Goal: Information Seeking & Learning: Learn about a topic

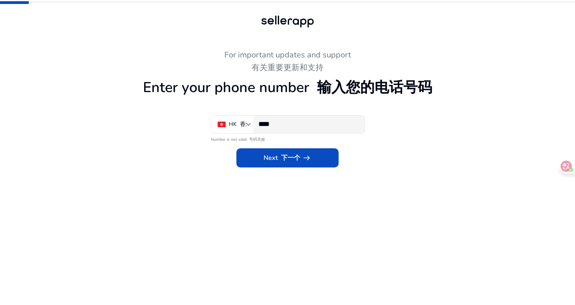
click at [290, 123] on input "****" at bounding box center [308, 124] width 100 height 9
click at [454, 155] on div "Next 下一个 arrow_right_alt" at bounding box center [287, 156] width 439 height 24
click at [290, 124] on input "****" at bounding box center [308, 124] width 100 height 9
paste input "**********"
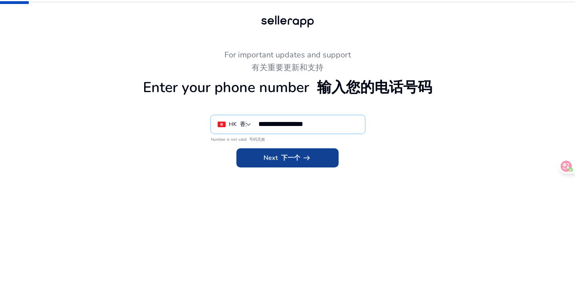
type input "**********"
click at [290, 156] on font "下一个" at bounding box center [290, 158] width 19 height 9
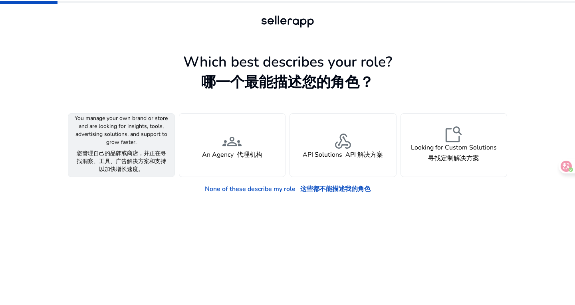
click at [148, 148] on div "person A Seller 卖家" at bounding box center [121, 145] width 106 height 63
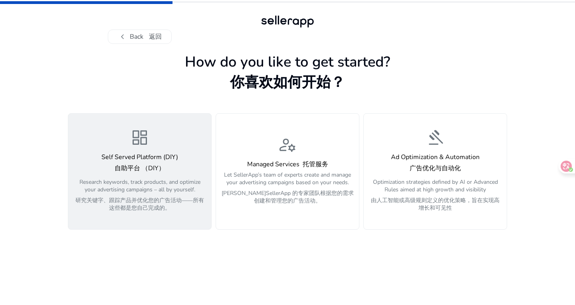
click at [182, 153] on div "dashboard Self Served Platform (DIY) 自助平台 （DIY） Research keywords, track produc…" at bounding box center [139, 171] width 133 height 87
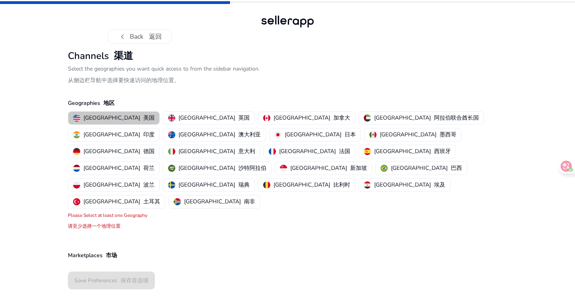
click at [140, 115] on font "button" at bounding box center [141, 118] width 3 height 8
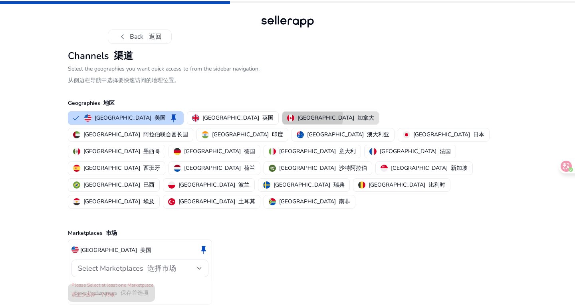
click at [297, 117] on p "Canada 加拿大" at bounding box center [335, 118] width 77 height 8
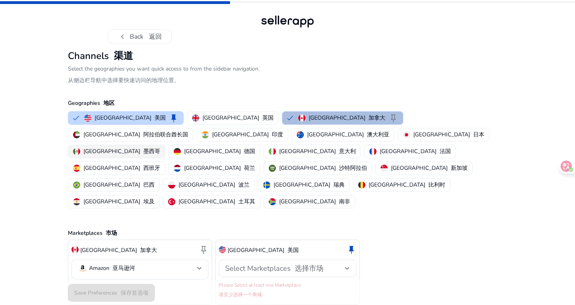
click at [160, 147] on p "Mexico 墨西哥" at bounding box center [121, 151] width 77 height 8
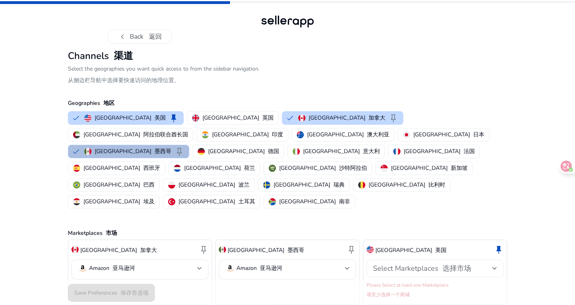
click at [438, 264] on font at bounding box center [440, 269] width 4 height 10
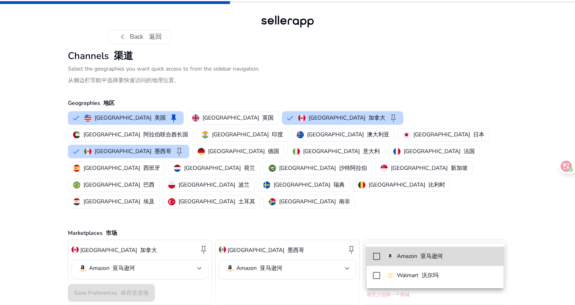
click at [438, 257] on font "亚马逊河" at bounding box center [431, 257] width 22 height 8
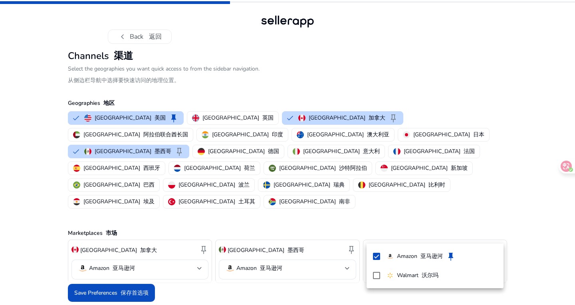
click at [138, 267] on div at bounding box center [287, 152] width 575 height 305
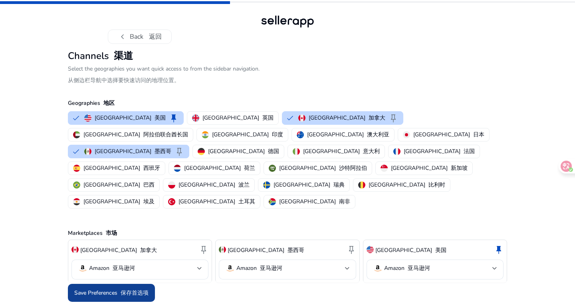
click at [133, 289] on font "保存首选项" at bounding box center [134, 293] width 28 height 8
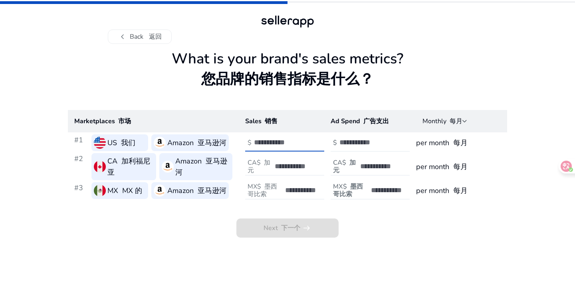
click at [282, 142] on input "number" at bounding box center [281, 142] width 54 height 9
type input "*"
click at [304, 138] on input "*" at bounding box center [281, 142] width 54 height 9
click at [274, 142] on input "*" at bounding box center [281, 142] width 54 height 9
click at [453, 122] on font "每月" at bounding box center [455, 121] width 13 height 9
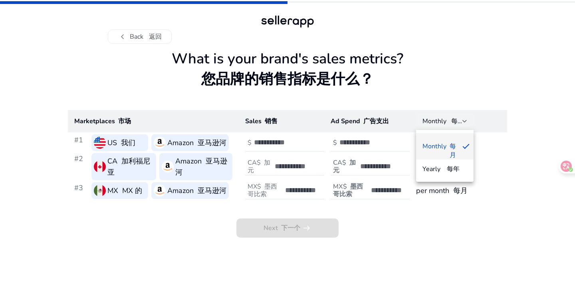
click at [453, 122] on div at bounding box center [287, 152] width 575 height 305
click at [409, 244] on app-sales-metrics "What is your brand's sales metrics? 您品牌的销售指标是什么？ Marketplaces 市场 Sales 销售 Ad Sp…" at bounding box center [287, 177] width 439 height 255
click at [469, 256] on app-sales-metrics "What is your brand's sales metrics? 您品牌的销售指标是什么？ Marketplaces 市场 Sales 销售 Ad Sp…" at bounding box center [287, 177] width 439 height 255
click at [371, 235] on div "Next 下一个 arrow_right_alt" at bounding box center [287, 219] width 439 height 37
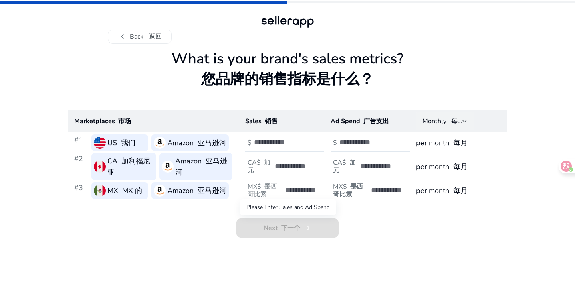
click at [310, 231] on span "Next 下一个 arrow_right_alt" at bounding box center [287, 228] width 102 height 19
click at [442, 228] on div "Next 下一个 arrow_right_alt" at bounding box center [287, 219] width 439 height 37
click at [270, 142] on input "number" at bounding box center [281, 142] width 54 height 9
drag, startPoint x: 270, startPoint y: 142, endPoint x: 253, endPoint y: 141, distance: 16.4
click at [254, 141] on input "***" at bounding box center [281, 142] width 54 height 9
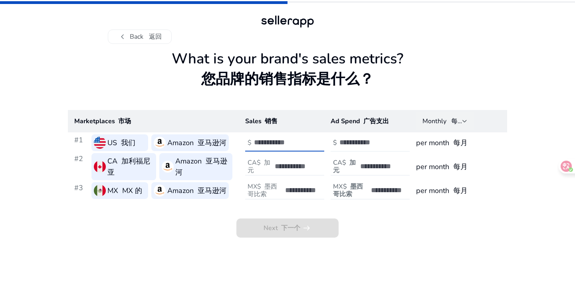
type input "***"
click at [367, 142] on input "number" at bounding box center [366, 142] width 54 height 9
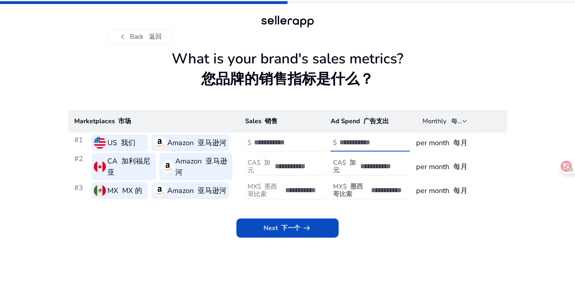
type input "**"
click at [271, 145] on input "***" at bounding box center [281, 142] width 54 height 9
type input "*****"
click at [357, 141] on input "**" at bounding box center [366, 142] width 54 height 9
type input "***"
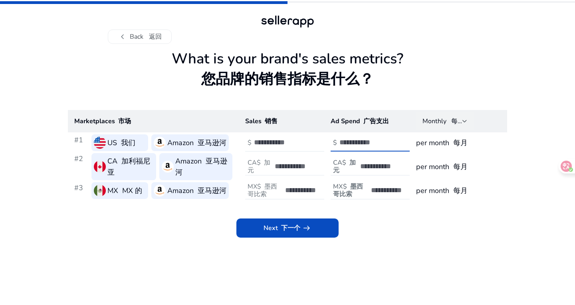
click at [277, 166] on input "number" at bounding box center [301, 166] width 54 height 9
drag, startPoint x: 303, startPoint y: 167, endPoint x: 275, endPoint y: 169, distance: 28.0
click at [275, 169] on input "*****" at bounding box center [301, 166] width 54 height 9
type input "*****"
click at [269, 190] on font "墨西哥比索" at bounding box center [262, 190] width 30 height 16
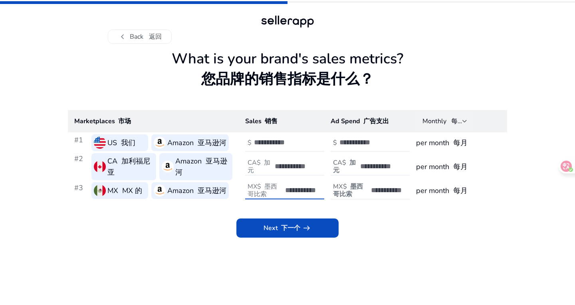
paste input "*****"
type input "*****"
click at [354, 164] on font "加元" at bounding box center [344, 166] width 23 height 16
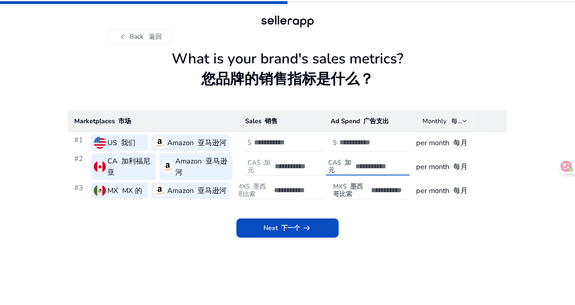
type input "*"
click at [353, 191] on h4 "MX$ 墨西哥比索" at bounding box center [351, 190] width 36 height 15
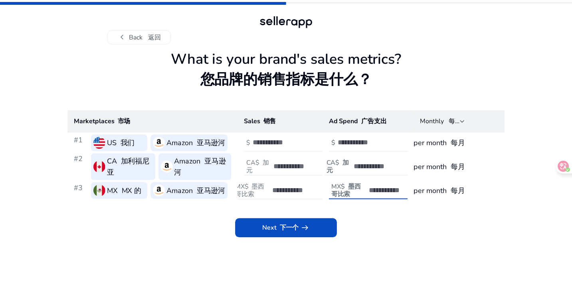
scroll to position [0, 11]
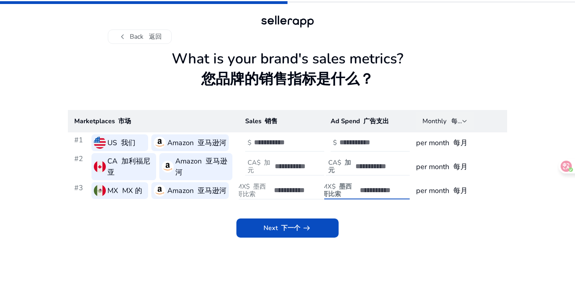
click at [360, 184] on div at bounding box center [385, 191] width 52 height 18
type input "*"
click at [369, 231] on div "Next 下一个 arrow_right_alt" at bounding box center [287, 219] width 439 height 37
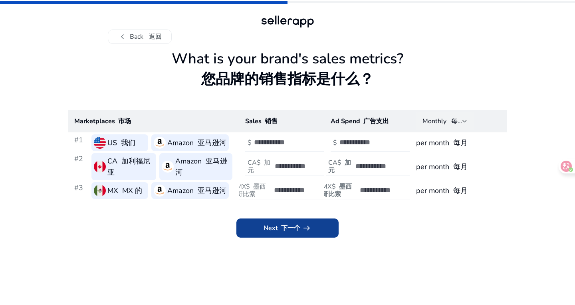
click at [322, 237] on span at bounding box center [287, 228] width 102 height 19
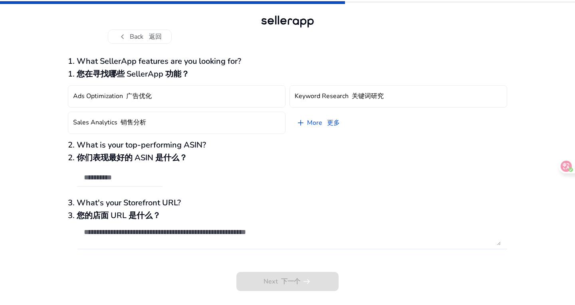
click at [345, 82] on h3 "1. What SellerApp features are you looking for? 1. 您在寻找哪些 SellerApp 功能？" at bounding box center [287, 70] width 439 height 26
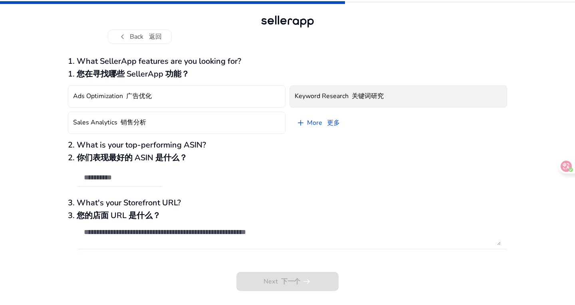
click at [342, 96] on h4 "Keyword Research 关键词研究" at bounding box center [338, 97] width 89 height 8
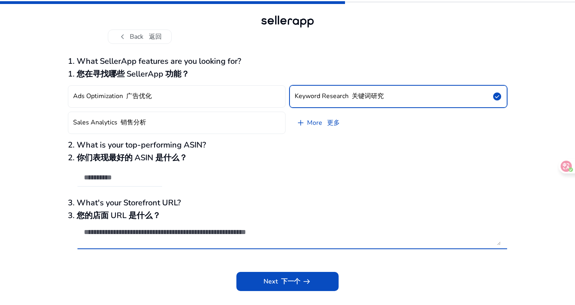
click at [126, 233] on textarea at bounding box center [292, 237] width 417 height 18
click at [322, 291] on app-questions-diy "1. What SellerApp features are you looking for? 1. 您在寻找哪些 SellerApp 功能？ Ads Opt…" at bounding box center [287, 181] width 439 height 249
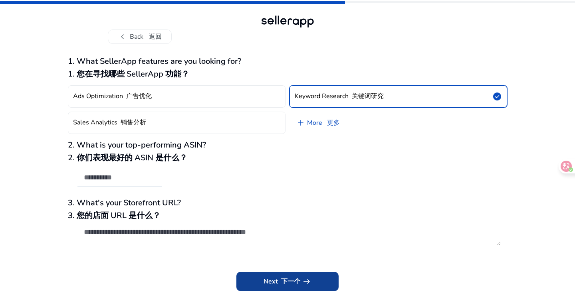
click at [324, 281] on span at bounding box center [287, 281] width 102 height 19
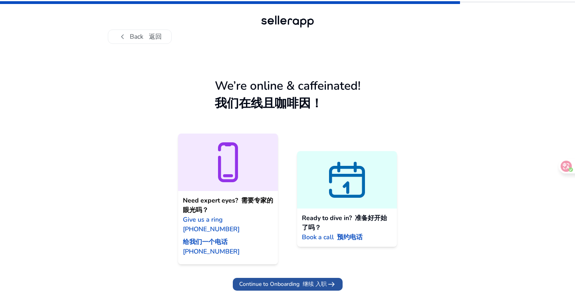
click at [269, 280] on span "Continue to Onboarding 继续 入职" at bounding box center [282, 284] width 87 height 8
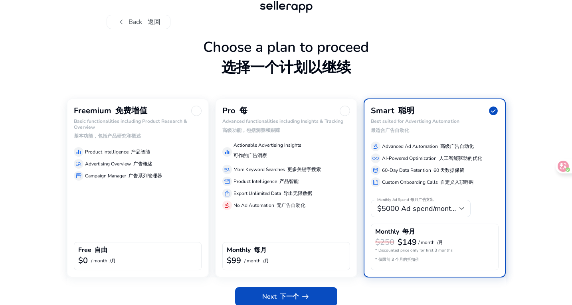
scroll to position [22, 0]
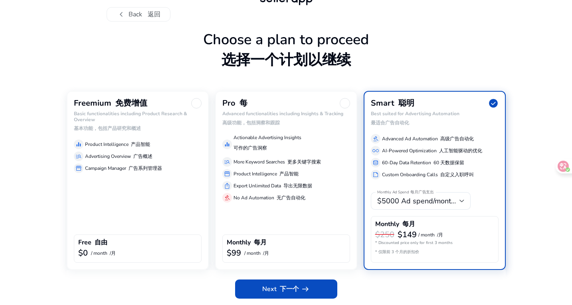
click at [164, 215] on div "Freemium 免费增值 Basic functionalities including Product Research & Overview 基本功能，…" at bounding box center [138, 180] width 142 height 179
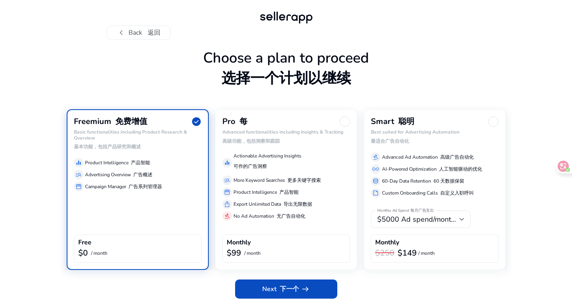
scroll to position [4, 0]
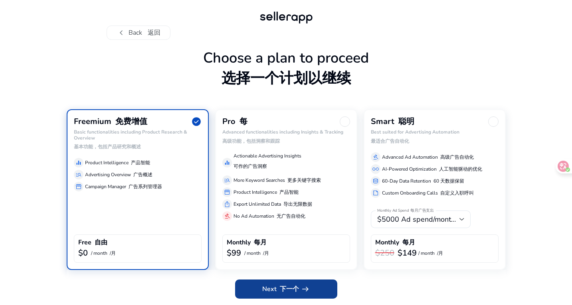
click at [257, 288] on span at bounding box center [286, 289] width 102 height 19
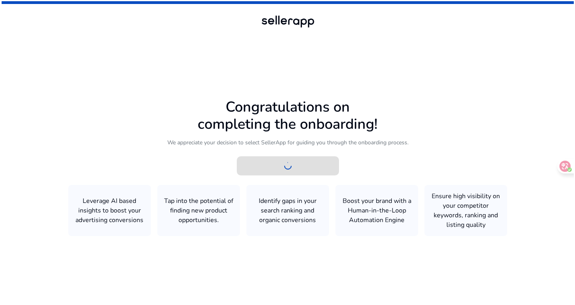
scroll to position [0, 0]
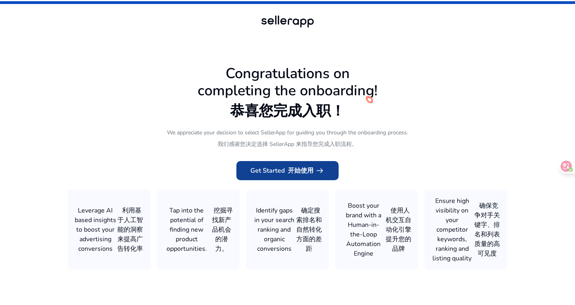
click at [281, 172] on span "Get Started 开始使用 arrow_right_alt" at bounding box center [287, 171] width 74 height 10
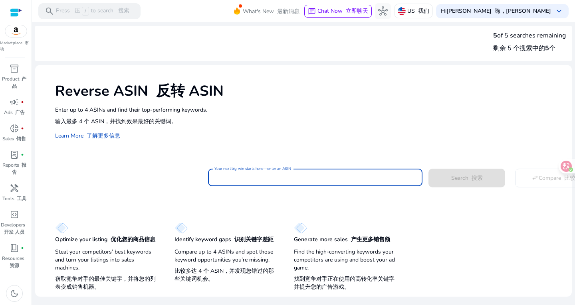
click at [240, 178] on input "Your next big win starts here—enter an ASIN 您的下一个重大胜利从这里开始 - 输入 ASIN" at bounding box center [314, 177] width 201 height 9
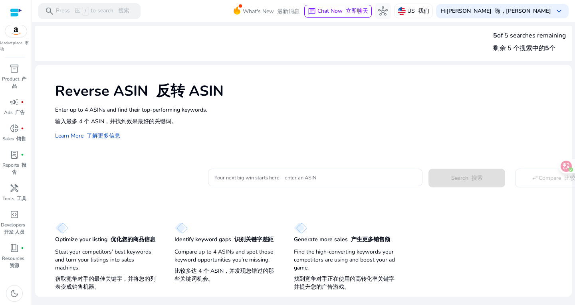
click at [494, 119] on p "Enter up to 4 ASINs and find their top-performing keywords. 输入最多 4 个 ASIN，并找到效果…" at bounding box center [309, 117] width 508 height 23
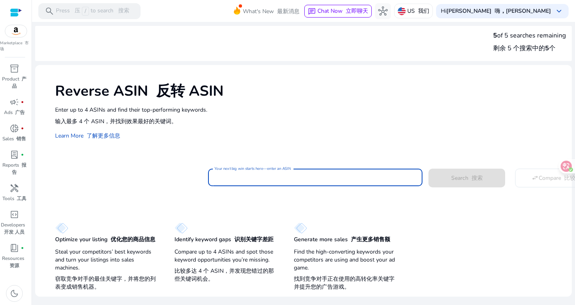
click at [236, 179] on input "Your next big win starts here—enter an ASIN 您的下一个重大胜利从这里开始 - 输入 ASIN" at bounding box center [314, 177] width 201 height 9
paste input "**********"
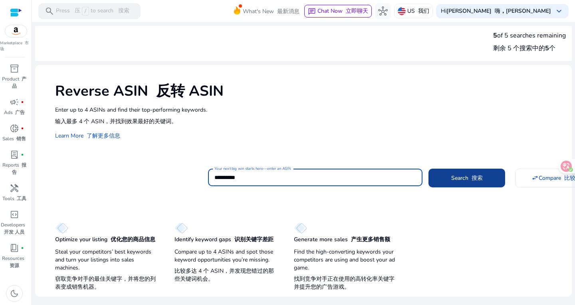
type input "**********"
click at [469, 180] on font at bounding box center [469, 178] width 3 height 8
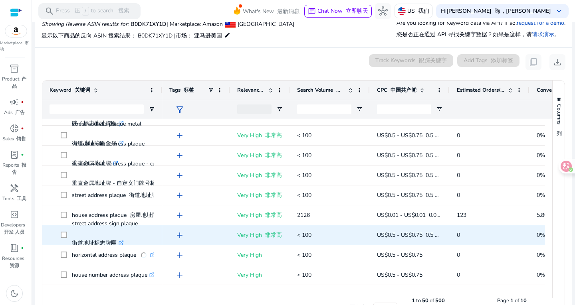
scroll to position [199, 0]
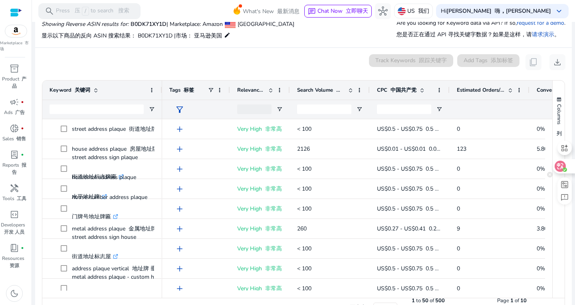
click at [561, 166] on icon at bounding box center [560, 166] width 7 height 6
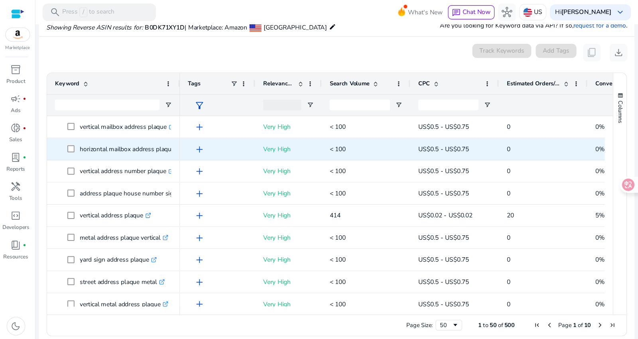
scroll to position [59, 0]
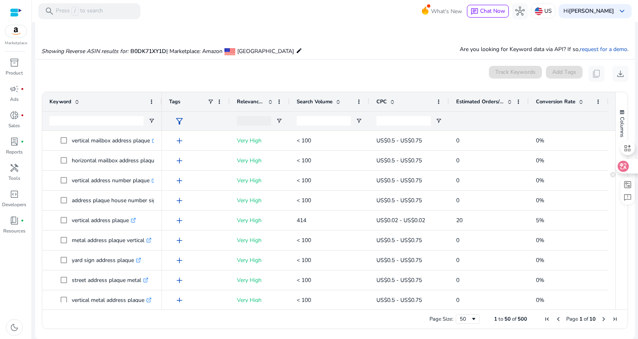
click at [574, 165] on icon at bounding box center [624, 166] width 8 height 8
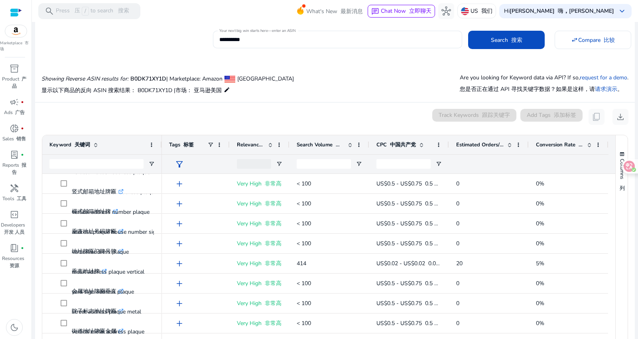
scroll to position [89, 0]
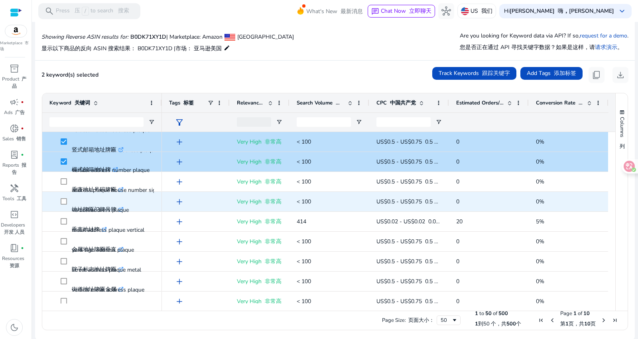
click at [65, 184] on span "address plaque house number sign 地址牌匾门牌号牌 .st0{fill:#2c8af8}" at bounding box center [108, 201] width 94 height 39
click at [64, 182] on span "address plaque house number sign 地址牌匾门牌号牌 .st0{fill:#2c8af8}" at bounding box center [108, 201] width 94 height 39
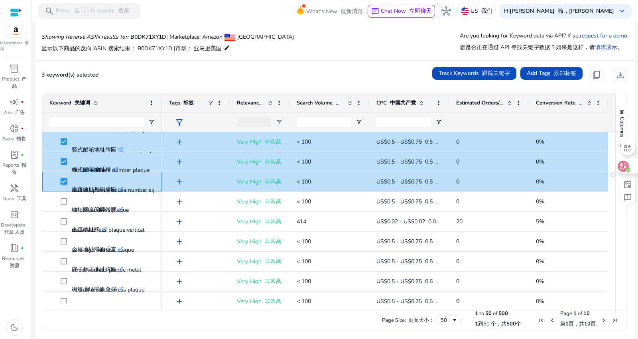
click at [574, 166] on icon at bounding box center [623, 166] width 7 height 6
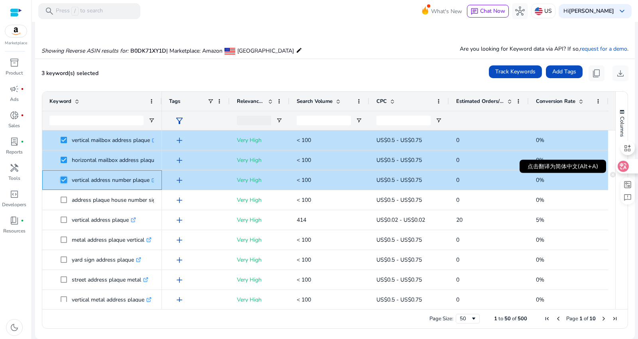
scroll to position [59, 0]
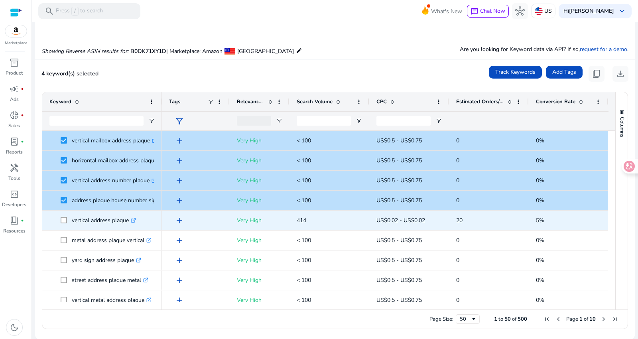
click at [64, 215] on span at bounding box center [66, 220] width 11 height 16
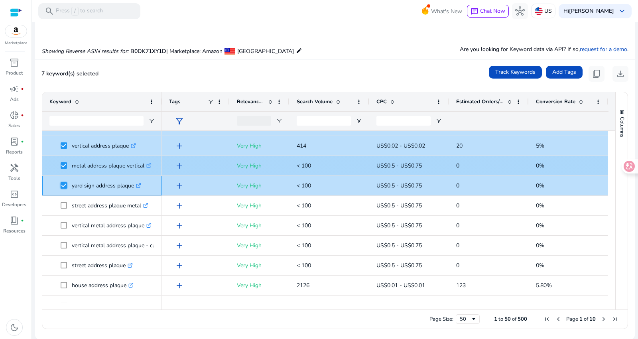
scroll to position [89, 0]
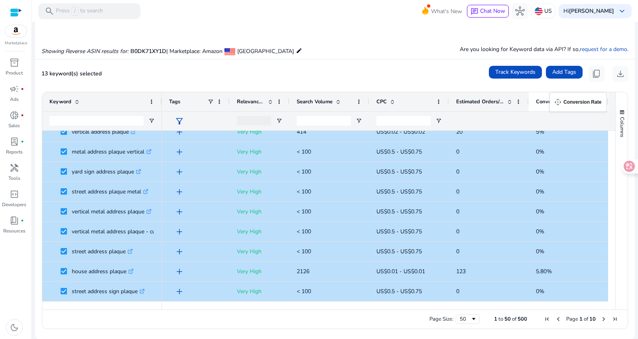
drag, startPoint x: 533, startPoint y: 95, endPoint x: 554, endPoint y: 97, distance: 20.9
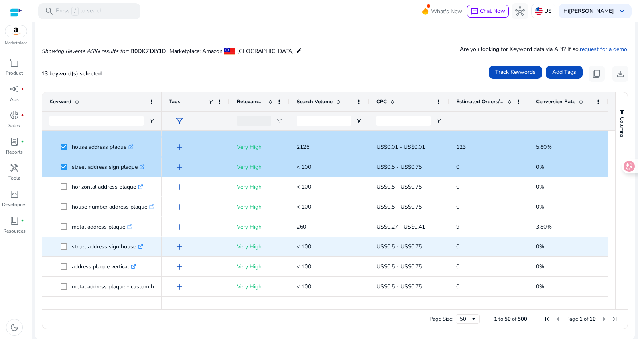
scroll to position [221, 0]
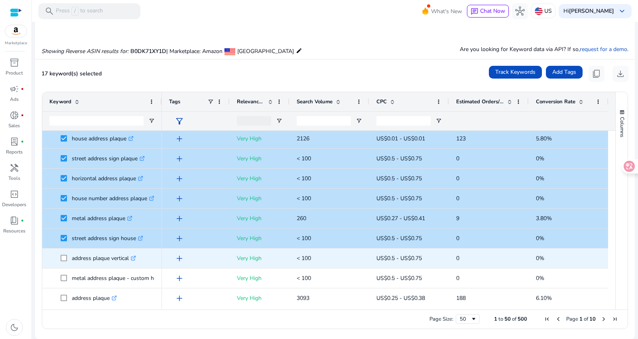
click at [64, 254] on span at bounding box center [66, 258] width 11 height 16
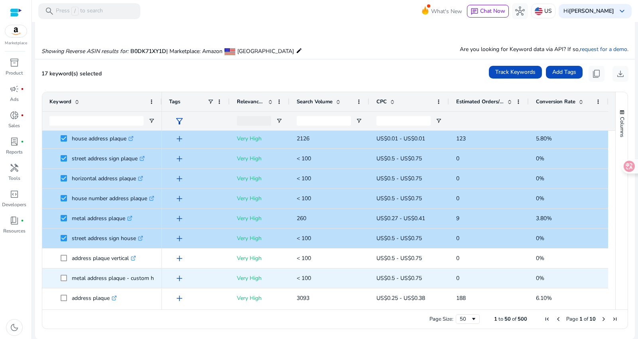
click at [63, 282] on span at bounding box center [66, 278] width 11 height 16
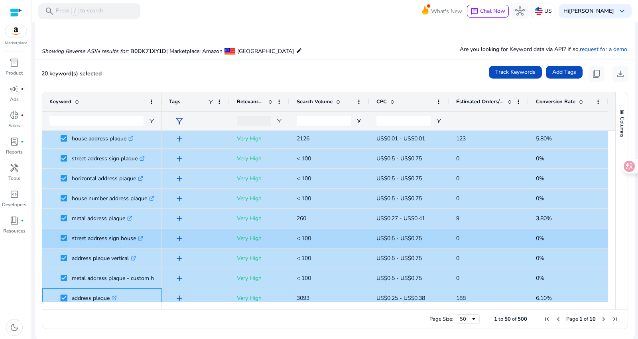
scroll to position [310, 0]
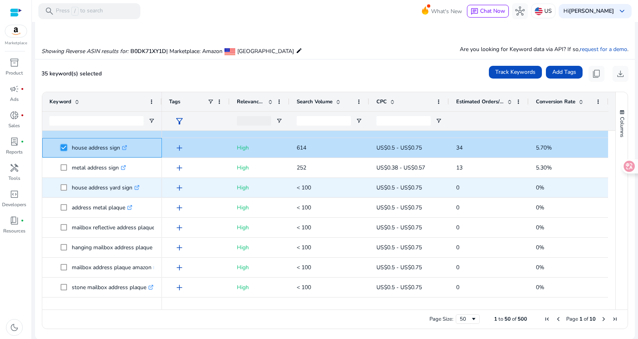
scroll to position [665, 0]
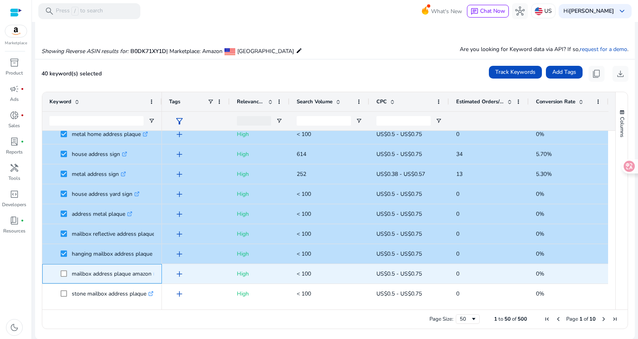
click at [62, 276] on span at bounding box center [66, 274] width 11 height 16
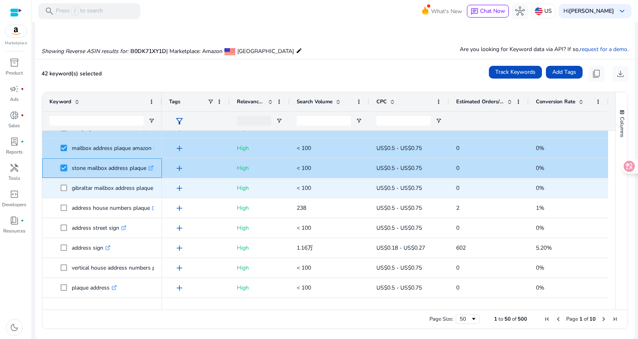
scroll to position [798, 0]
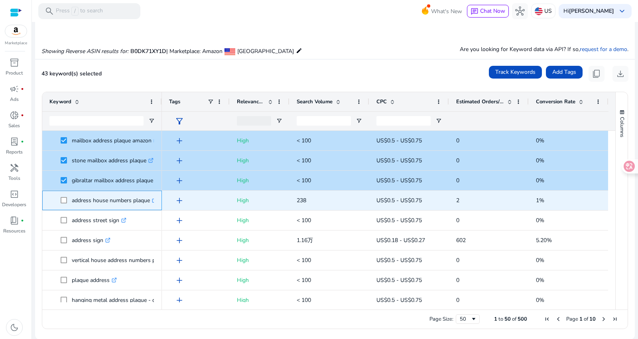
click at [67, 203] on span at bounding box center [66, 200] width 11 height 16
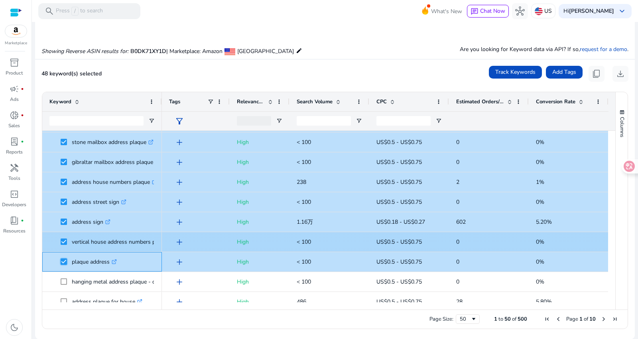
scroll to position [0, 0]
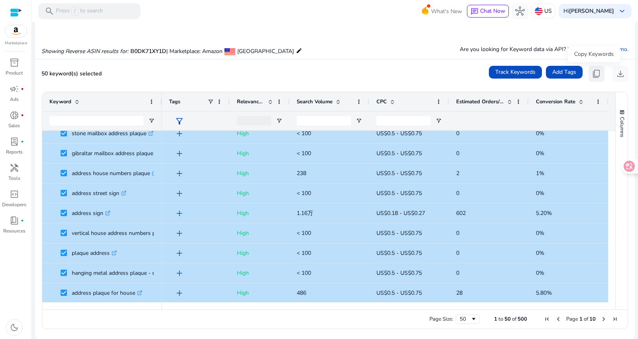
click at [594, 74] on span "content_copy" at bounding box center [597, 74] width 10 height 10
click at [595, 73] on span "content_copy" at bounding box center [597, 74] width 10 height 10
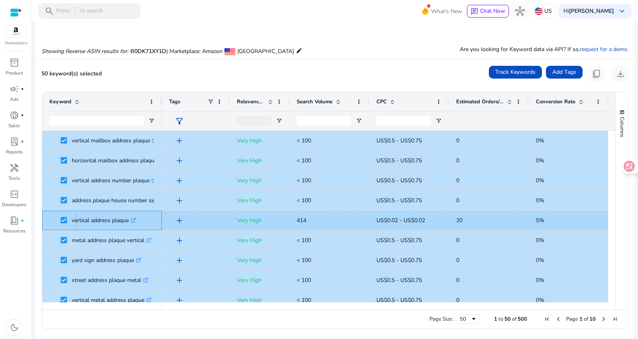
click at [73, 220] on p "vertical address plaque .st0{fill:#2c8af8}" at bounding box center [104, 220] width 64 height 16
click at [77, 219] on p "vertical address plaque .st0{fill:#2c8af8}" at bounding box center [104, 220] width 64 height 16
drag, startPoint x: 71, startPoint y: 220, endPoint x: 129, endPoint y: 221, distance: 58.7
click at [129, 221] on span "vertical address plaque .st0{fill:#2c8af8}" at bounding box center [108, 220] width 94 height 16
copy span "vertical address plaque"
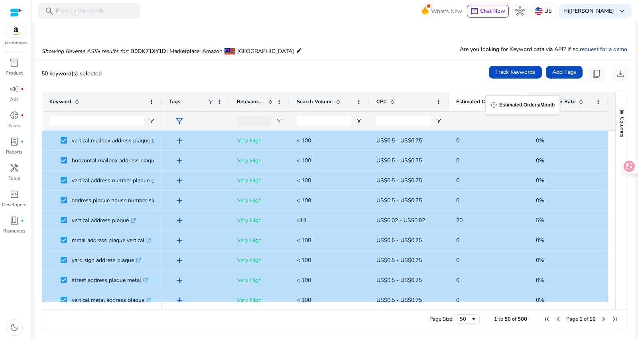
drag, startPoint x: 454, startPoint y: 98, endPoint x: 490, endPoint y: 100, distance: 36.0
click at [490, 100] on div "Estimated Orders/Month" at bounding box center [489, 101] width 80 height 19
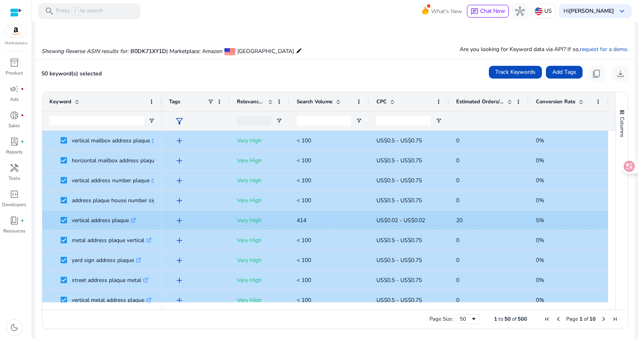
scroll to position [34, 0]
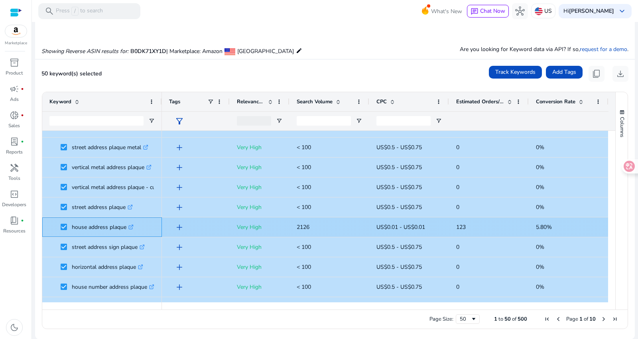
drag, startPoint x: 70, startPoint y: 224, endPoint x: 128, endPoint y: 227, distance: 58.3
click at [128, 227] on span "house address plaque .st0{fill:#2c8af8}" at bounding box center [108, 227] width 94 height 16
copy span "house address plaque"
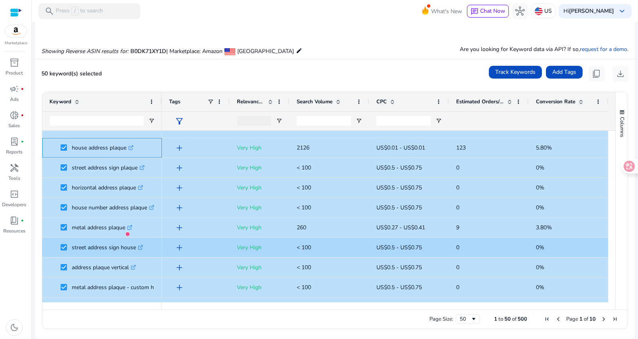
scroll to position [221, 0]
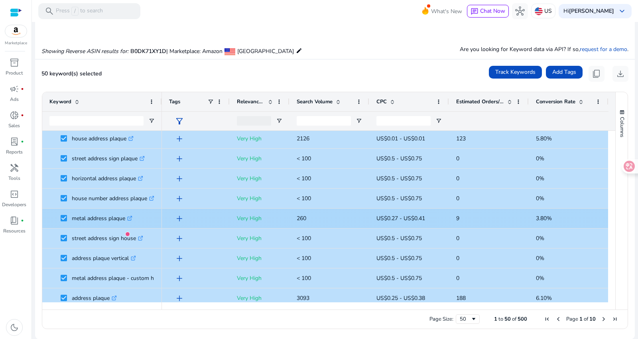
click at [108, 218] on p "metal address plaque .st0{fill:#2c8af8}" at bounding box center [102, 218] width 61 height 16
click at [86, 218] on p "metal address plaque .st0{fill:#2c8af8}" at bounding box center [102, 218] width 61 height 16
drag, startPoint x: 72, startPoint y: 217, endPoint x: 128, endPoint y: 220, distance: 55.5
click at [128, 220] on p "metal address plaque .st0{fill:#2c8af8}" at bounding box center [102, 218] width 61 height 16
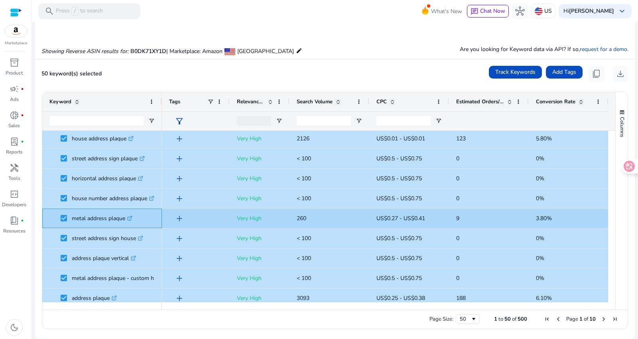
copy p "metal address plaque"
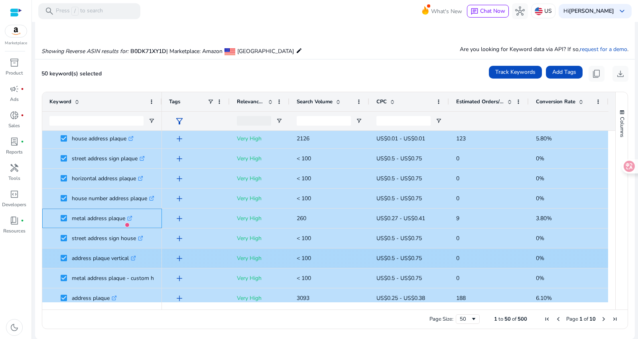
scroll to position [266, 0]
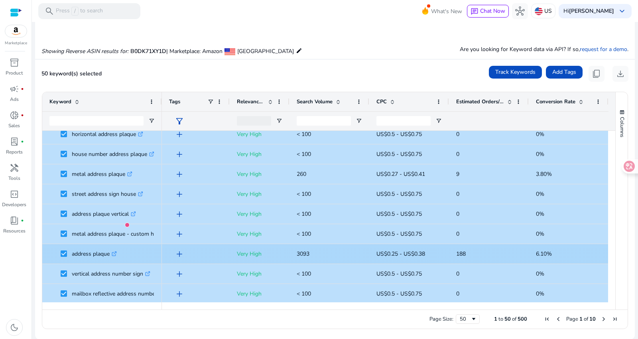
click at [92, 253] on p "address plaque .st0{fill:#2c8af8}" at bounding box center [94, 254] width 45 height 16
click at [83, 253] on p "address plaque .st0{fill:#2c8af8}" at bounding box center [94, 254] width 45 height 16
drag, startPoint x: 71, startPoint y: 252, endPoint x: 111, endPoint y: 257, distance: 40.3
click at [111, 257] on span "address plaque .st0{fill:#2c8af8}" at bounding box center [108, 254] width 94 height 16
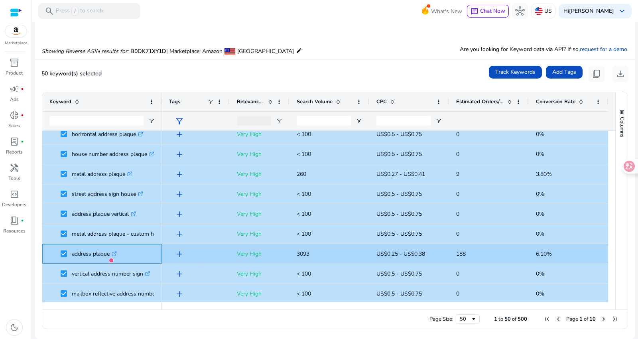
copy span "address plaque"
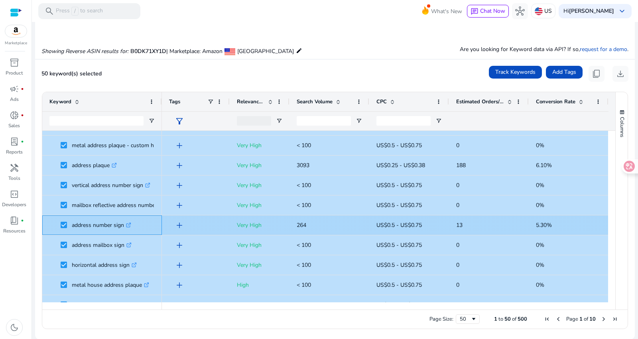
click at [95, 225] on p "address number sign .st0{fill:#2c8af8}" at bounding box center [101, 225] width 59 height 16
click at [83, 225] on p "address number sign .st0{fill:#2c8af8}" at bounding box center [101, 225] width 59 height 16
drag, startPoint x: 72, startPoint y: 224, endPoint x: 124, endPoint y: 229, distance: 51.8
click at [124, 229] on p "address number sign .st0{fill:#2c8af8}" at bounding box center [101, 225] width 59 height 16
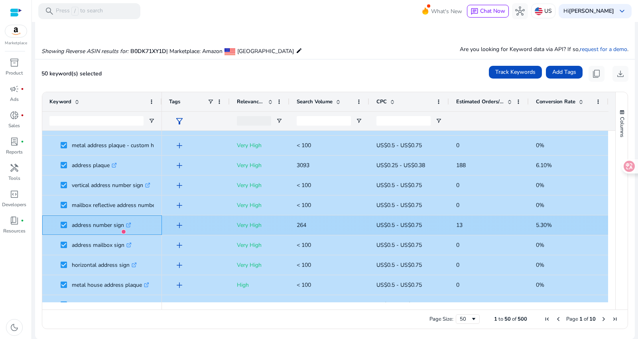
copy p "address number sign"
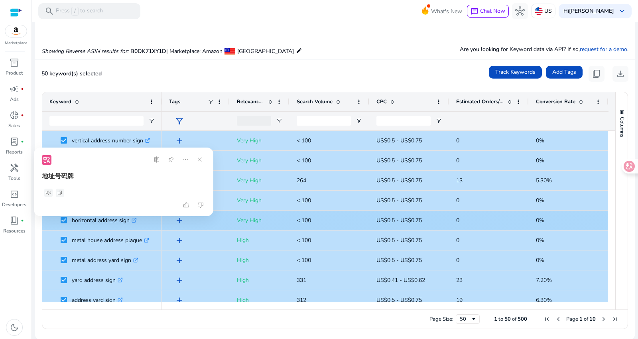
scroll to position [443, 0]
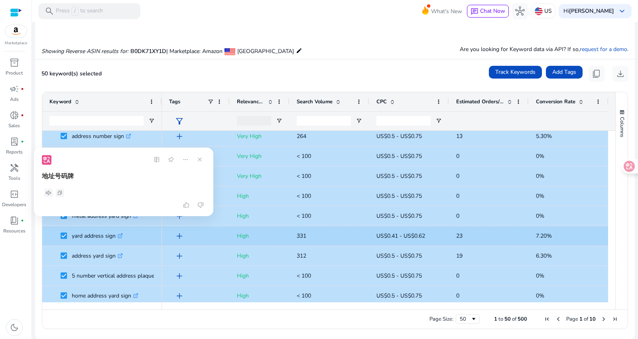
click at [102, 235] on p "yard address sign .st0{fill:#2c8af8}" at bounding box center [97, 236] width 51 height 16
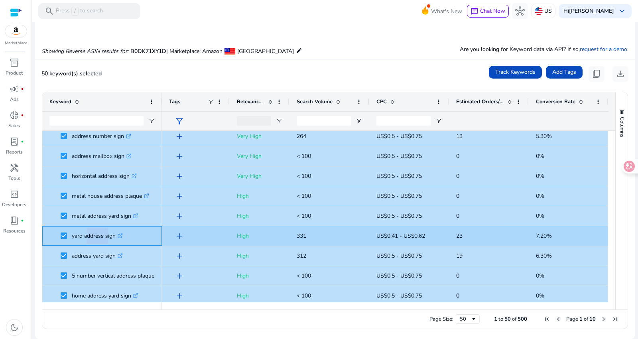
click at [102, 235] on p "yard address sign .st0{fill:#2c8af8}" at bounding box center [97, 236] width 51 height 16
click at [85, 236] on p "yard address sign .st0{fill:#2c8af8}" at bounding box center [97, 236] width 51 height 16
drag, startPoint x: 72, startPoint y: 235, endPoint x: 115, endPoint y: 238, distance: 43.2
click at [115, 238] on p "yard address sign .st0{fill:#2c8af8}" at bounding box center [97, 236] width 51 height 16
copy p "yard address sign"
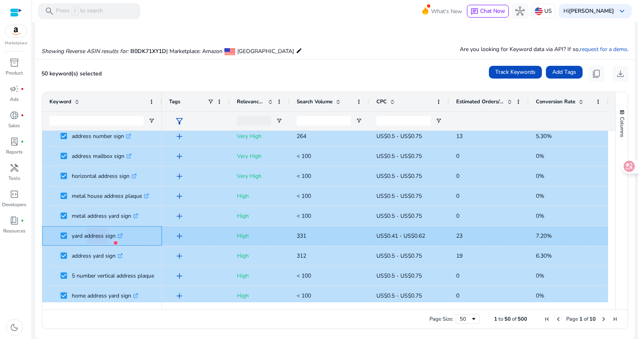
scroll to position [488, 0]
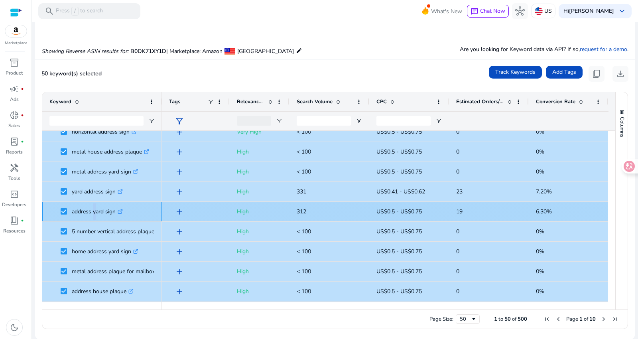
click at [92, 209] on p "address yard sign .st0{fill:#2c8af8}" at bounding box center [97, 211] width 51 height 16
click at [80, 209] on p "address yard sign .st0{fill:#2c8af8}" at bounding box center [97, 211] width 51 height 16
drag, startPoint x: 72, startPoint y: 211, endPoint x: 115, endPoint y: 212, distance: 42.7
click at [115, 212] on p "address yard sign .st0{fill:#2c8af8}" at bounding box center [97, 211] width 51 height 16
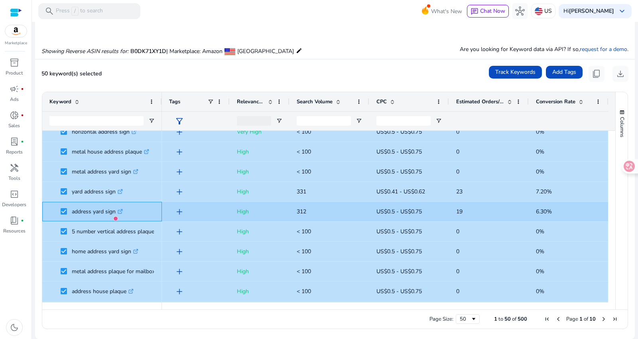
copy p "address yard sign"
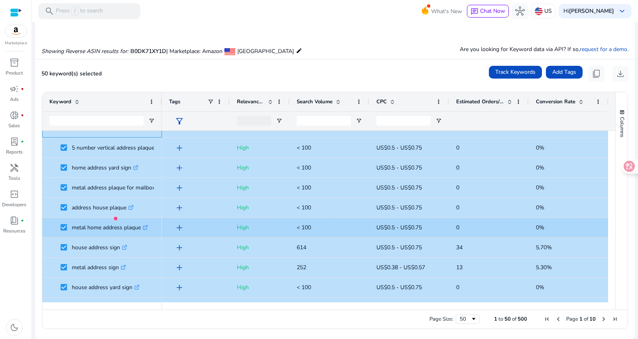
scroll to position [576, 0]
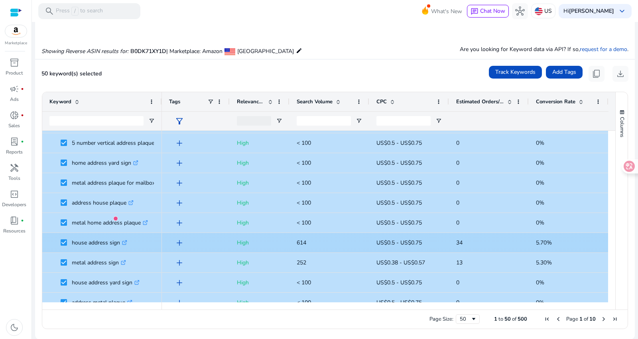
click at [100, 242] on p "house address sign .st0{fill:#2c8af8}" at bounding box center [99, 243] width 55 height 16
click at [83, 241] on p "house address sign .st0{fill:#2c8af8}" at bounding box center [99, 243] width 55 height 16
drag, startPoint x: 72, startPoint y: 241, endPoint x: 120, endPoint y: 244, distance: 47.9
click at [120, 244] on p "house address sign .st0{fill:#2c8af8}" at bounding box center [99, 243] width 55 height 16
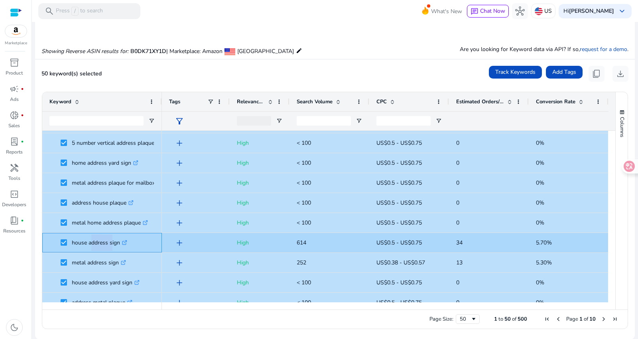
copy p "house address sign"
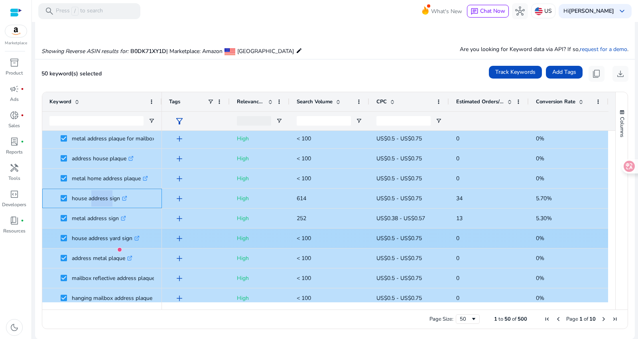
scroll to position [620, 0]
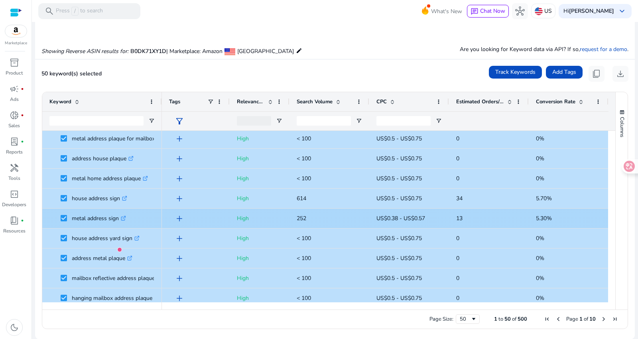
click at [76, 217] on p "metal address sign .st0{fill:#2c8af8}" at bounding box center [99, 218] width 54 height 16
drag, startPoint x: 73, startPoint y: 217, endPoint x: 117, endPoint y: 220, distance: 44.8
click at [117, 220] on p "metal address sign .st0{fill:#2c8af8}" at bounding box center [99, 218] width 54 height 16
copy p "metal address sign"
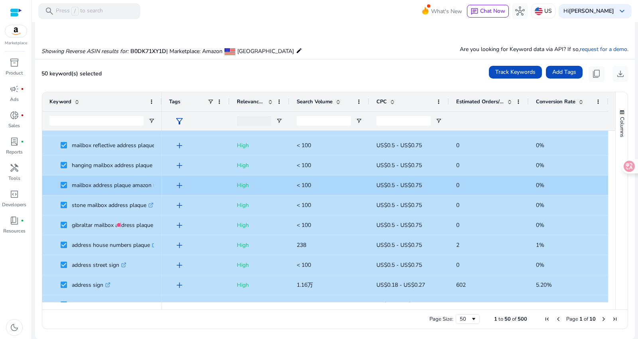
scroll to position [753, 0]
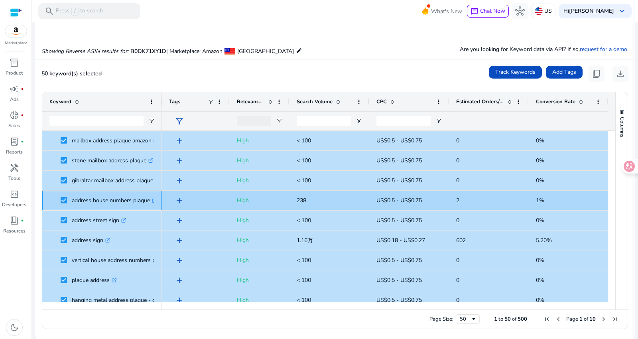
drag, startPoint x: 71, startPoint y: 199, endPoint x: 150, endPoint y: 202, distance: 78.6
click at [150, 202] on p "address house numbers plaque .st0{fill:#2c8af8}" at bounding box center [114, 200] width 85 height 16
copy p "address house numbers plaque"
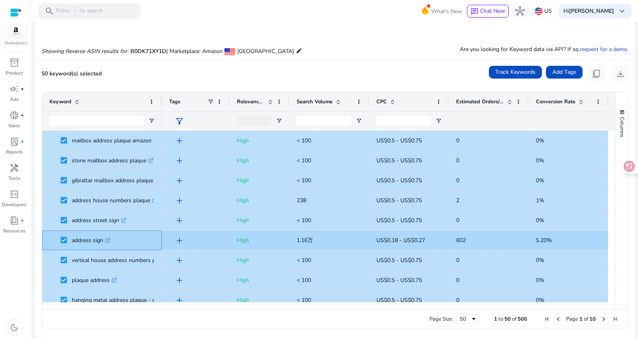
drag, startPoint x: 71, startPoint y: 239, endPoint x: 100, endPoint y: 245, distance: 29.2
click at [103, 245] on p "address sign .st0{fill:#2c8af8}" at bounding box center [91, 240] width 39 height 16
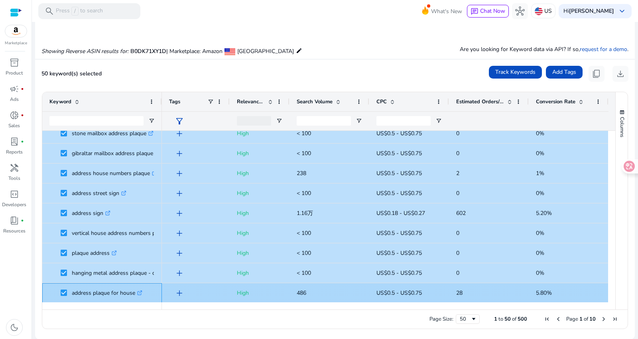
drag, startPoint x: 72, startPoint y: 289, endPoint x: 134, endPoint y: 291, distance: 62.3
click at [134, 291] on p "address plaque for house .st0{fill:#2c8af8}" at bounding box center [107, 293] width 71 height 16
